Goal: Information Seeking & Learning: Understand process/instructions

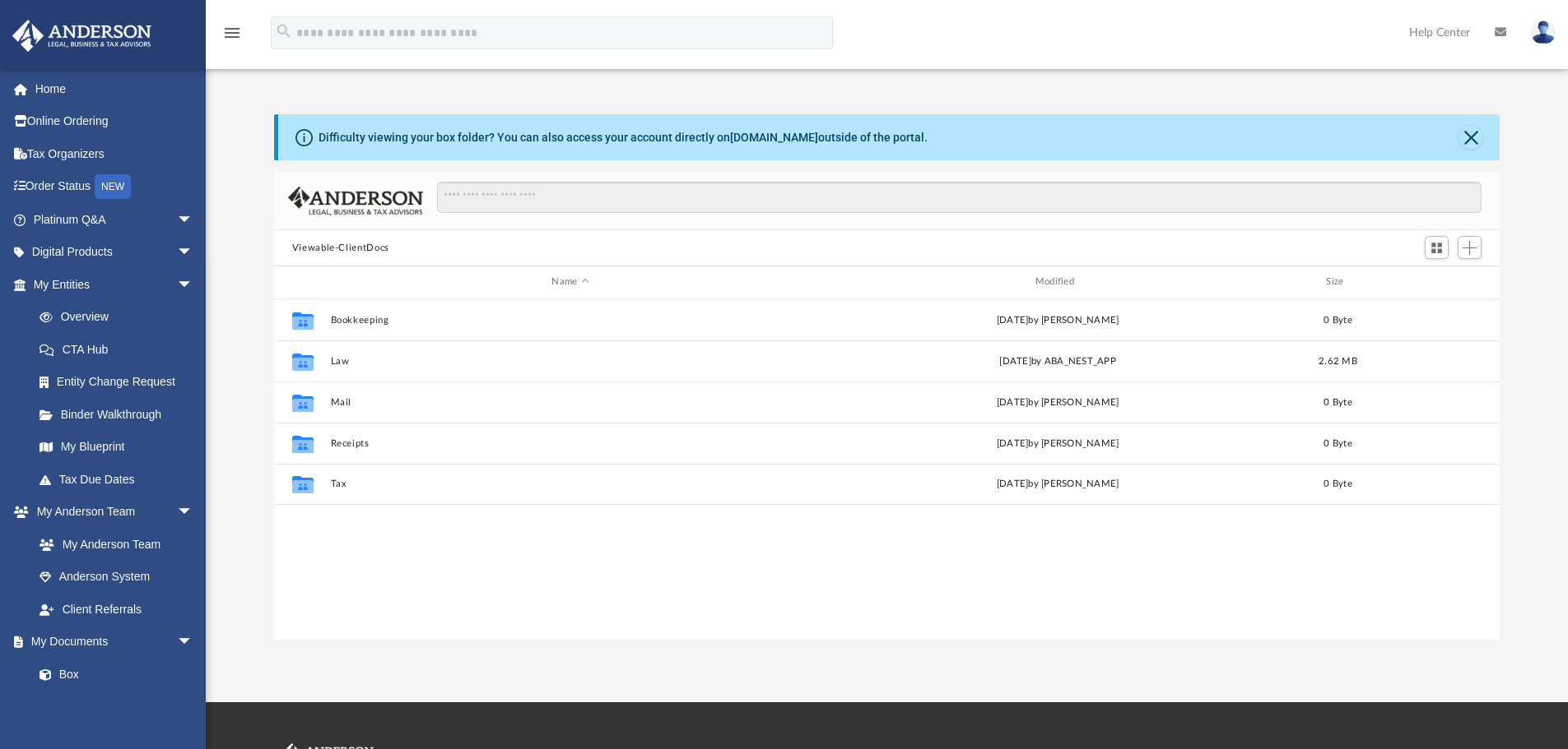
scroll to position [362, 1213]
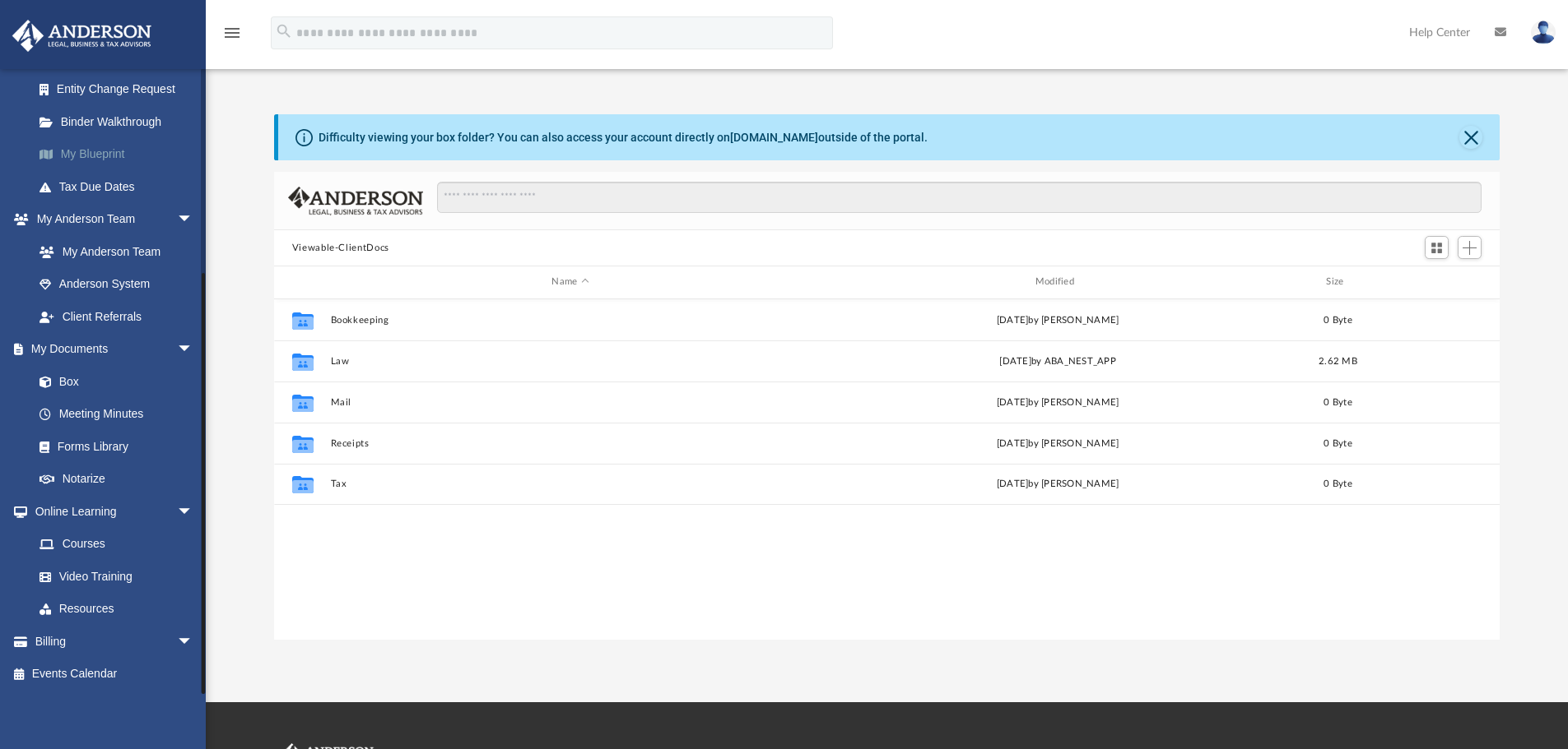
click at [88, 154] on link "My Blueprint" at bounding box center [120, 155] width 195 height 33
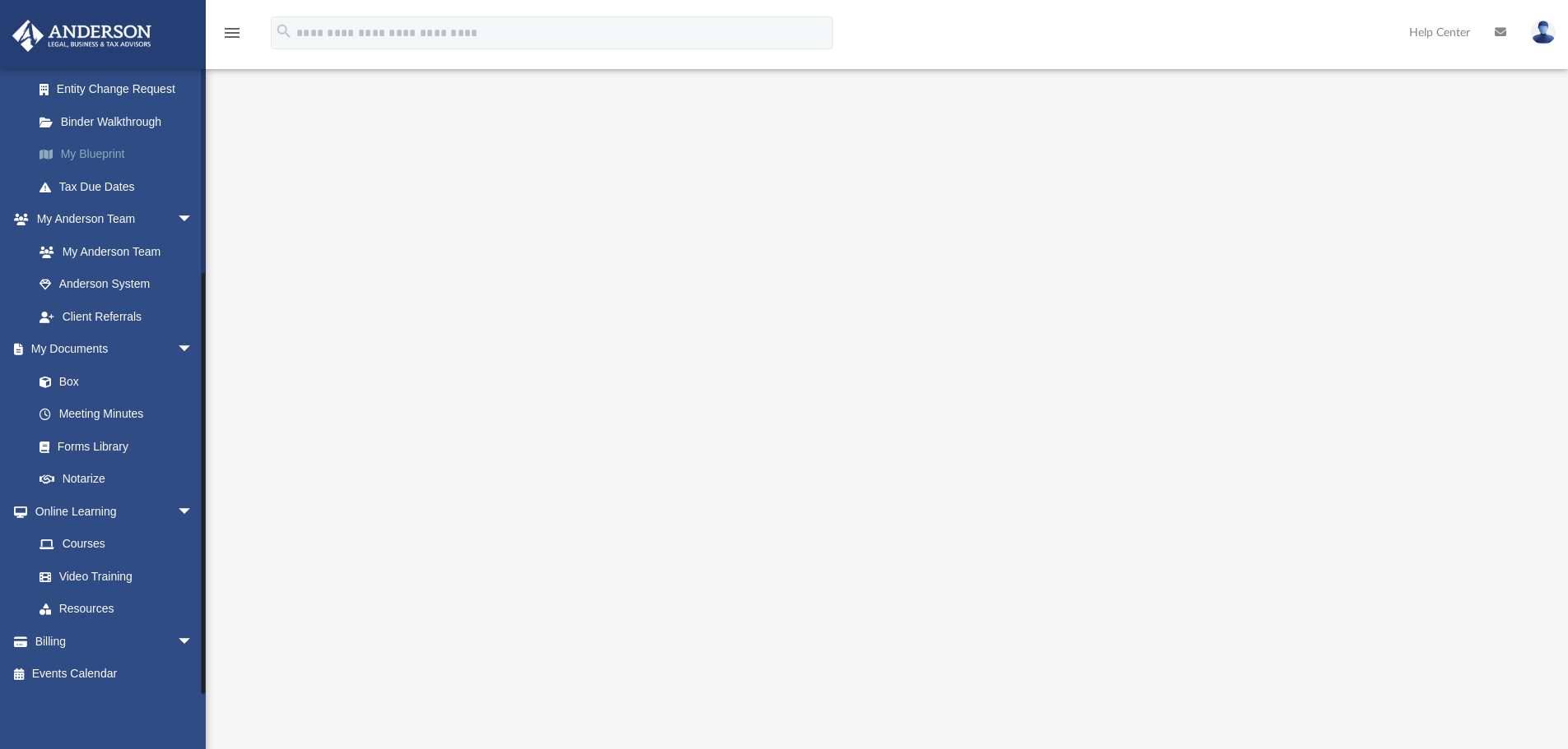
click at [75, 155] on link "My Blueprint" at bounding box center [120, 155] width 195 height 33
click at [82, 125] on link "Binder Walkthrough" at bounding box center [120, 122] width 195 height 33
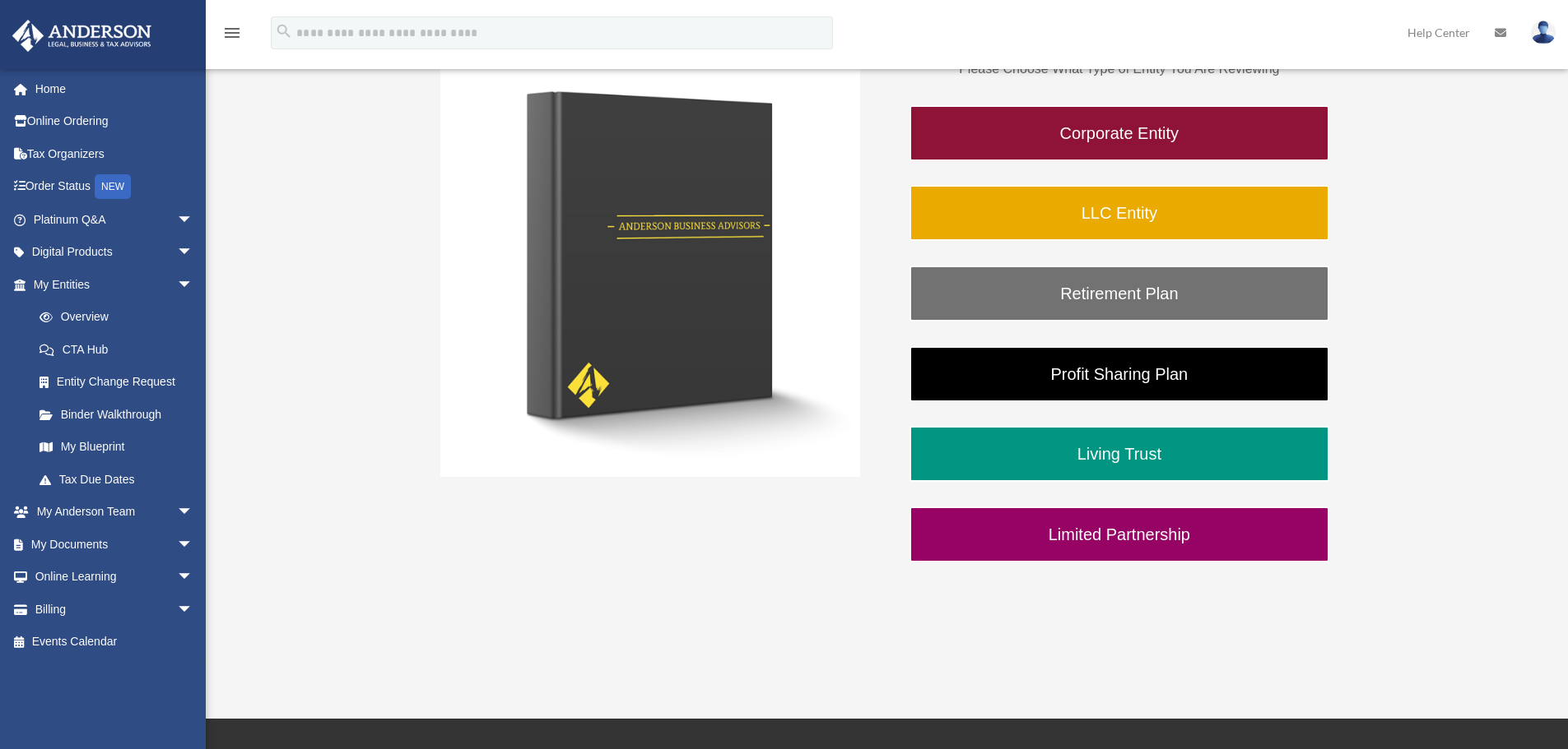
scroll to position [310, 0]
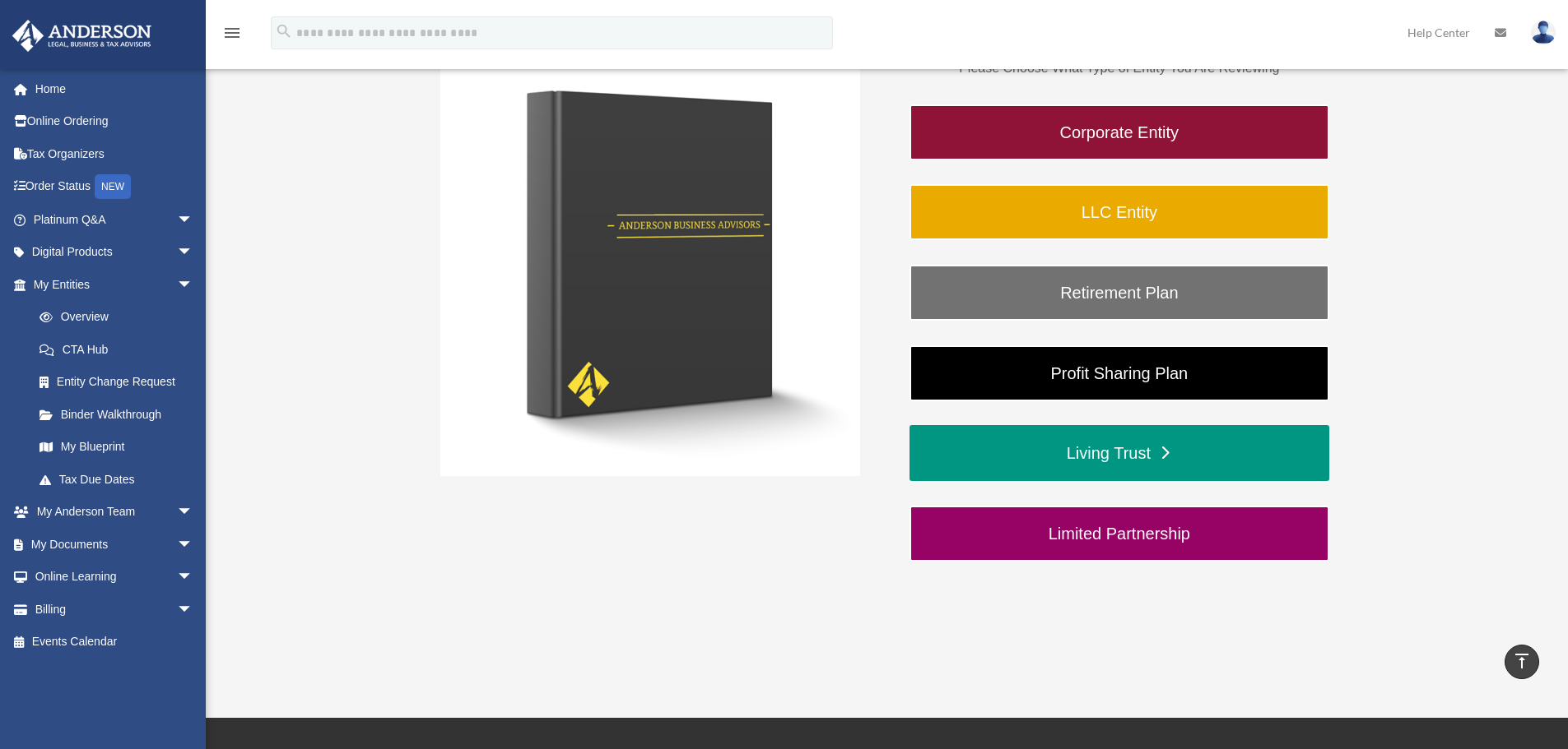
click at [1119, 464] on link "Living Trust" at bounding box center [1119, 453] width 420 height 56
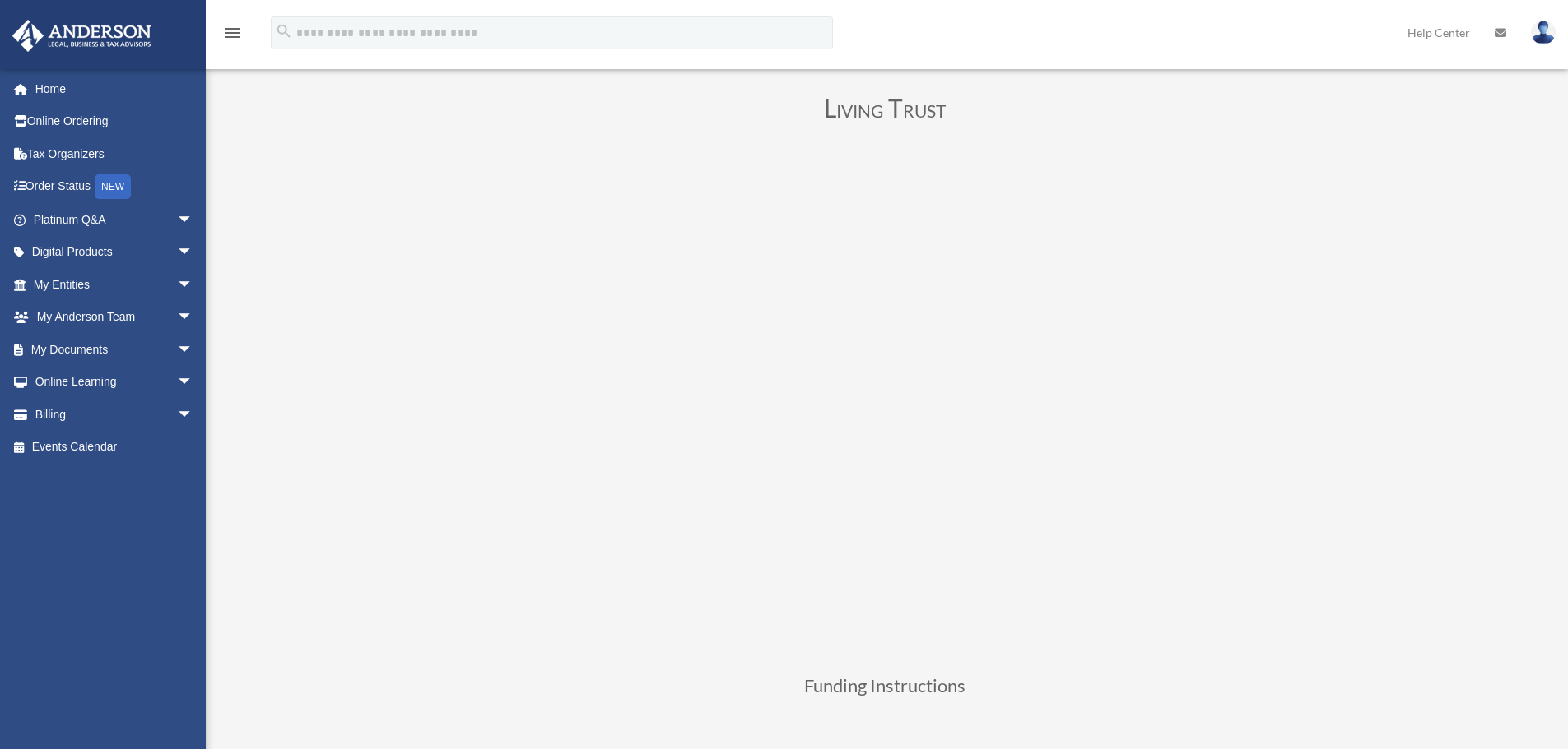
scroll to position [88, 0]
